Goal: Navigation & Orientation: Find specific page/section

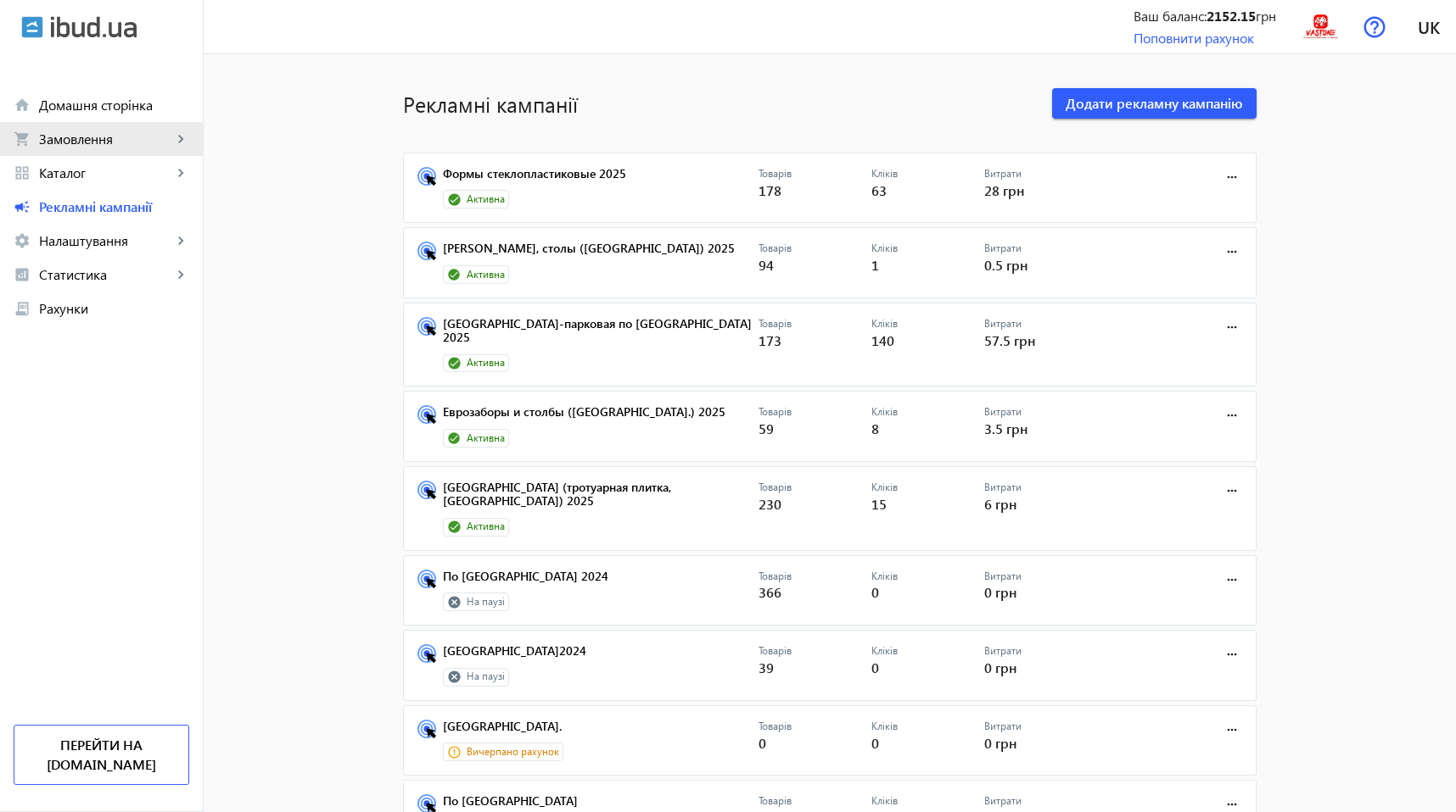
click at [120, 132] on span "Замовлення" at bounding box center [106, 139] width 133 height 17
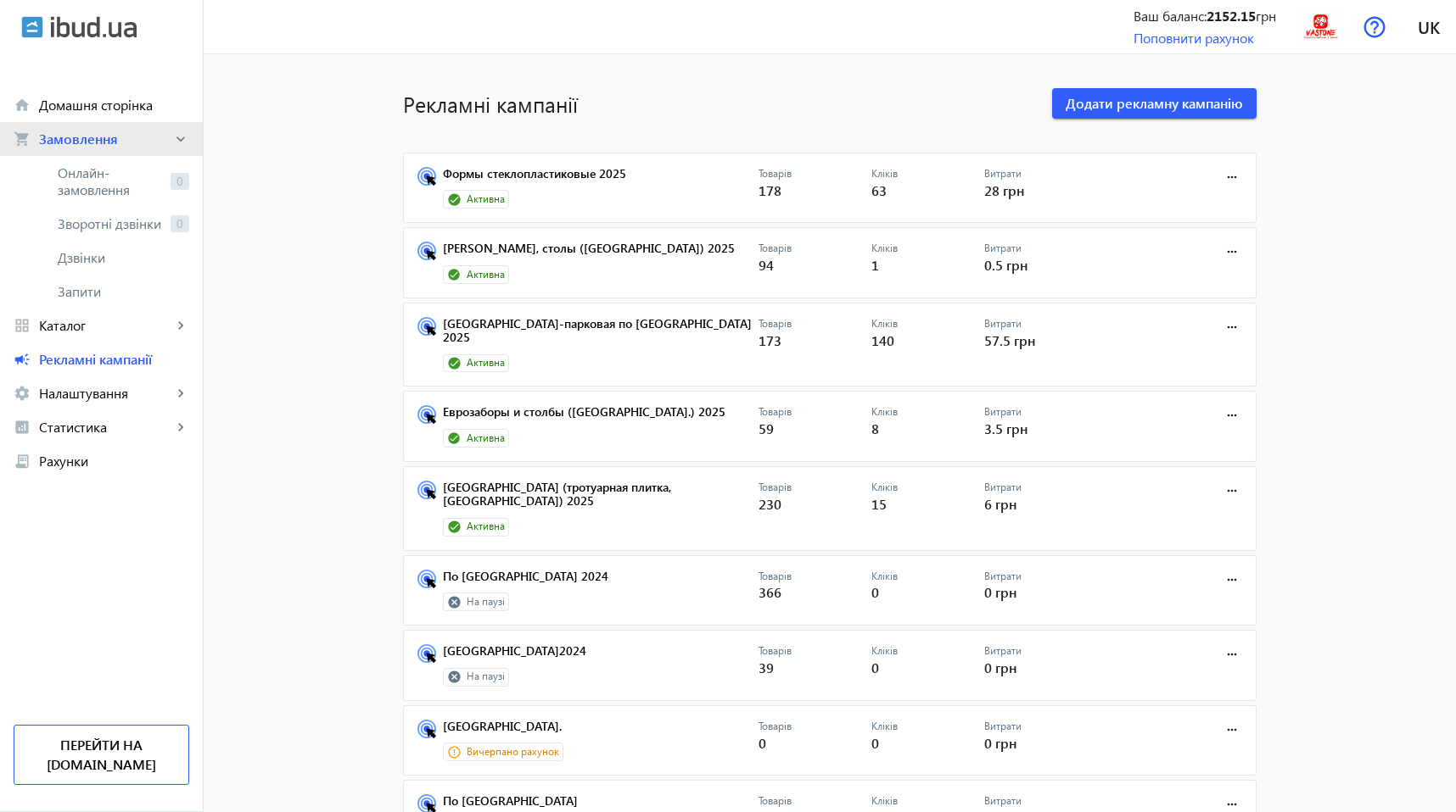
click at [120, 132] on span "Замовлення" at bounding box center [106, 139] width 133 height 17
